Goal: Information Seeking & Learning: Learn about a topic

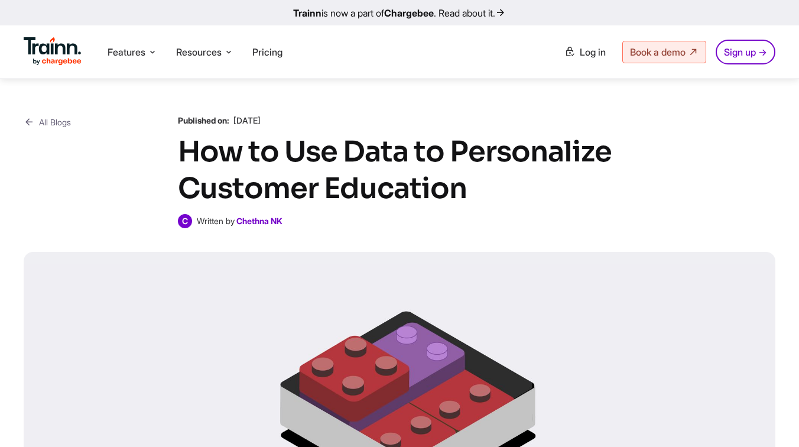
scroll to position [6280, 0]
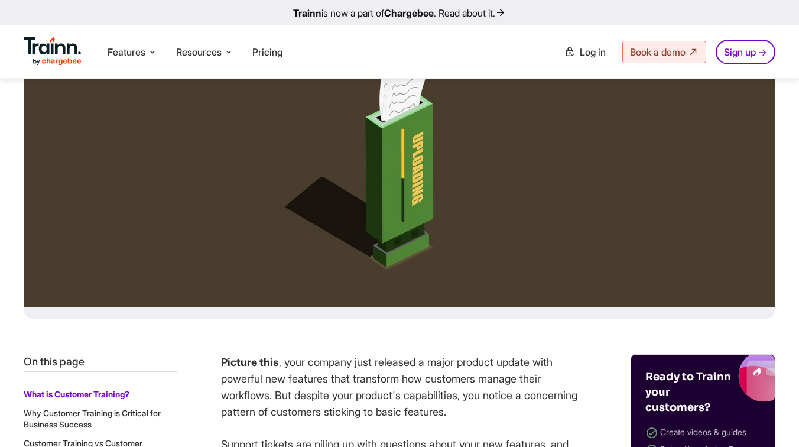
scroll to position [264, 0]
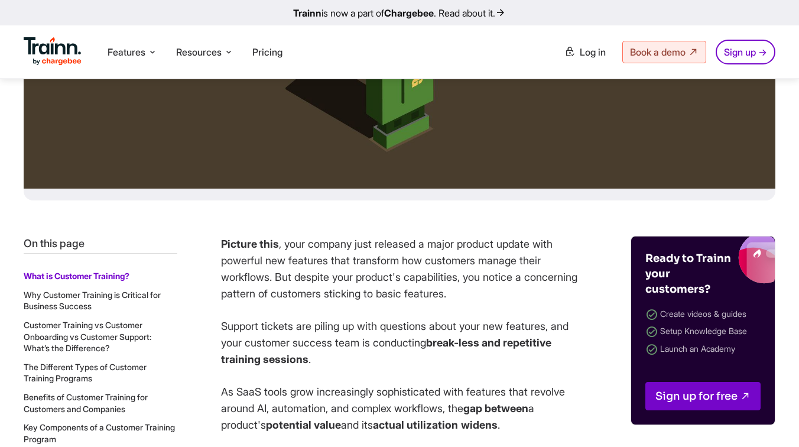
scroll to position [385, 0]
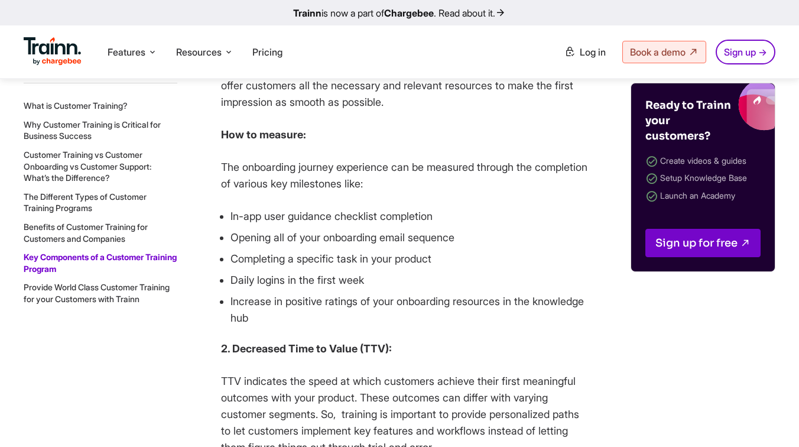
scroll to position [12080, 0]
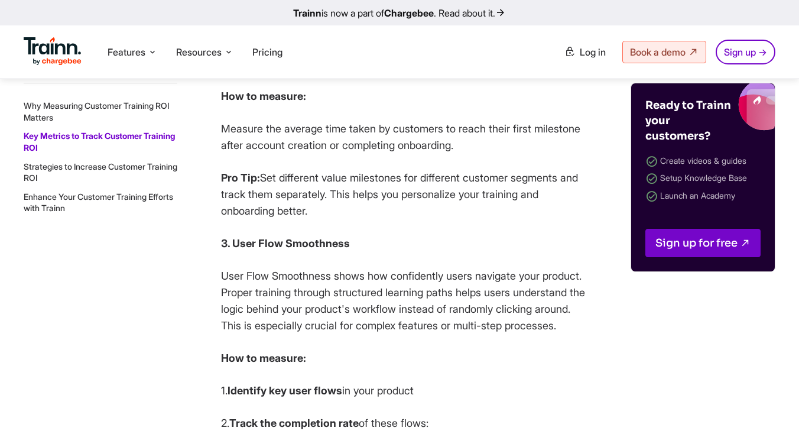
scroll to position [6618, 0]
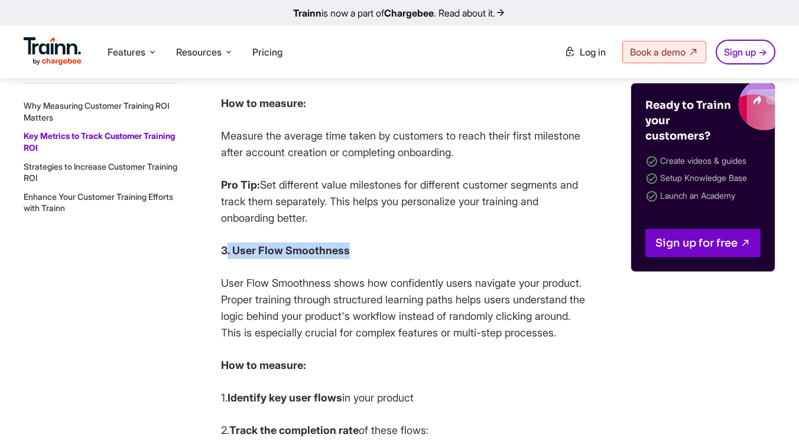
drag, startPoint x: 355, startPoint y: 317, endPoint x: 225, endPoint y: 317, distance: 130.6
click at [225, 259] on p "3. User Flow Smoothness" at bounding box center [404, 250] width 366 height 17
copy strong ". User Flow Smoothness"
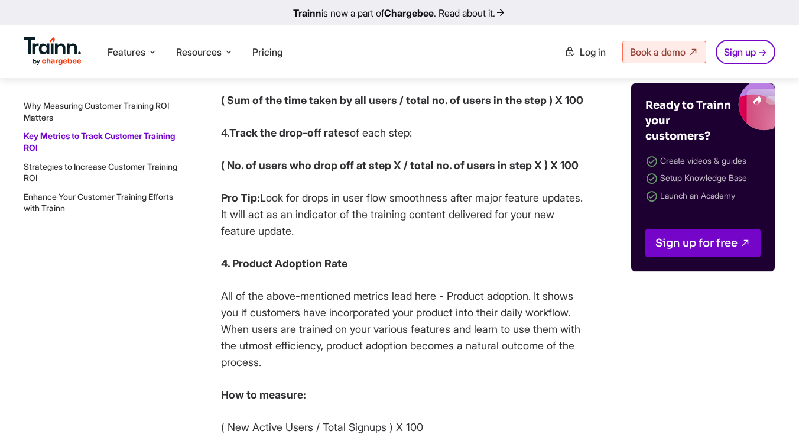
scroll to position [7064, 0]
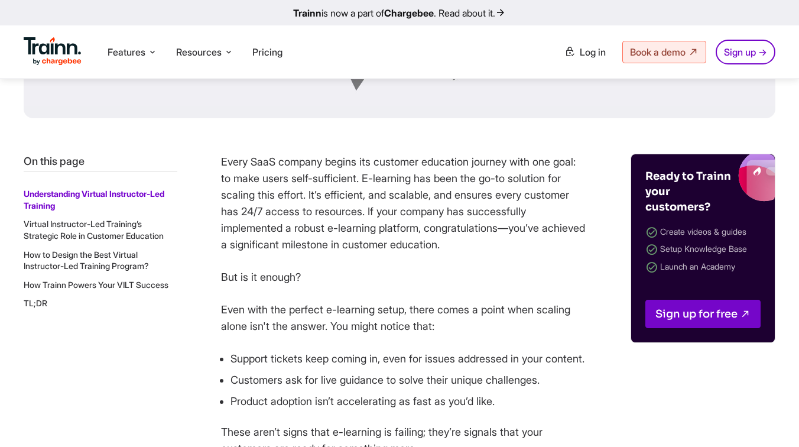
scroll to position [424, 0]
